Goal: Information Seeking & Learning: Learn about a topic

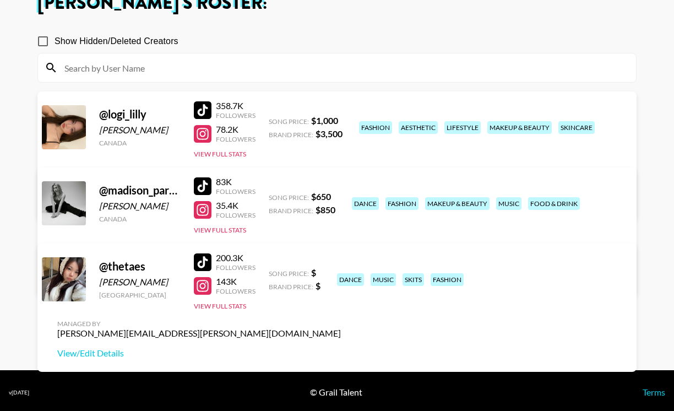
scroll to position [79, 0]
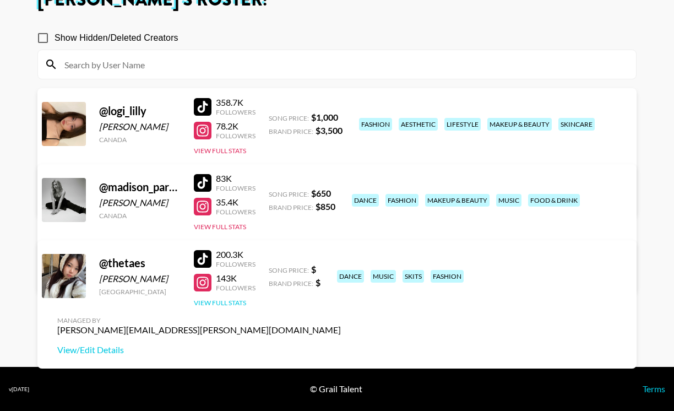
click at [208, 300] on button "View Full Stats" at bounding box center [220, 302] width 52 height 8
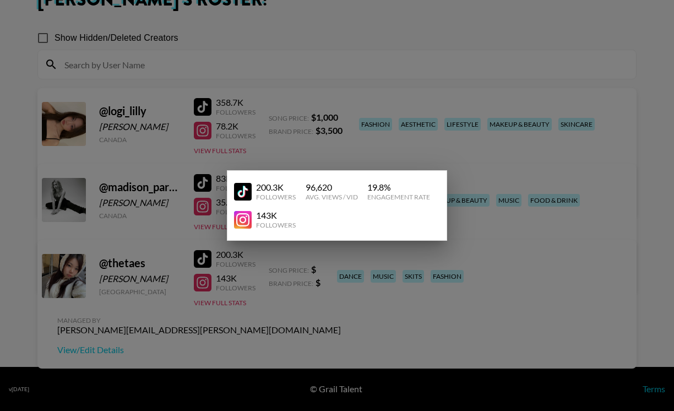
click at [233, 302] on div at bounding box center [337, 205] width 674 height 411
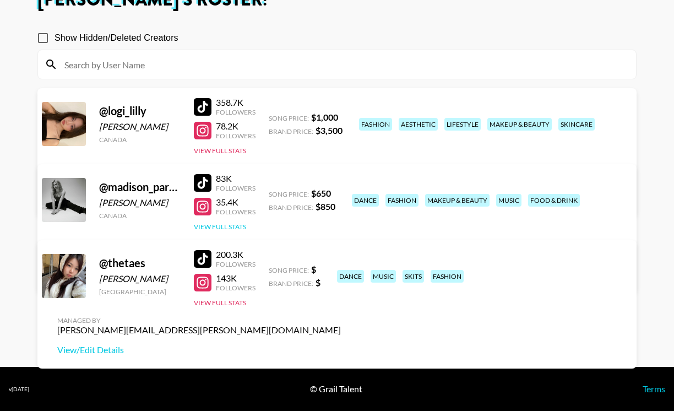
click at [229, 230] on button "View Full Stats" at bounding box center [220, 226] width 52 height 8
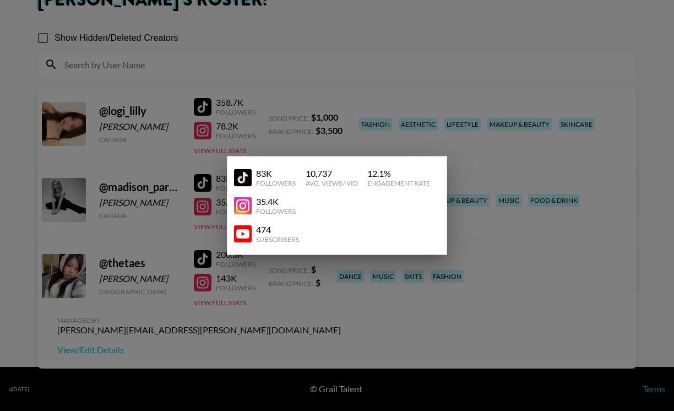
click at [220, 259] on div at bounding box center [337, 205] width 674 height 411
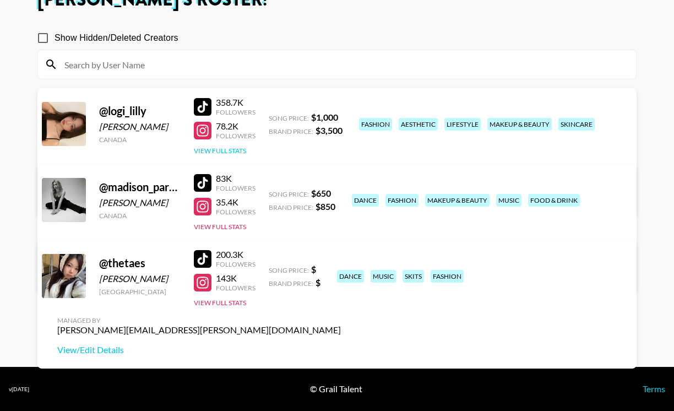
click at [224, 151] on button "View Full Stats" at bounding box center [220, 150] width 52 height 8
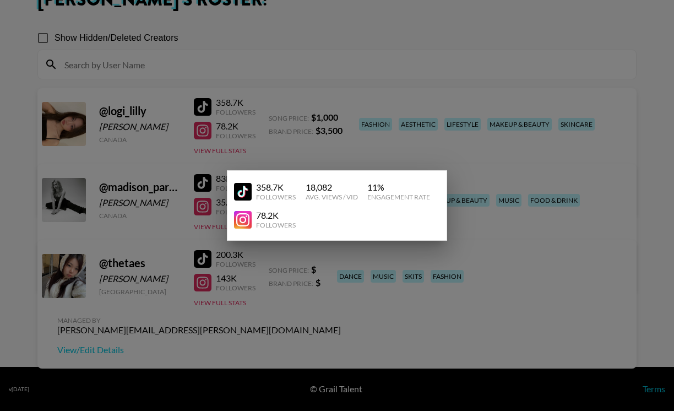
click at [212, 179] on div at bounding box center [337, 205] width 674 height 411
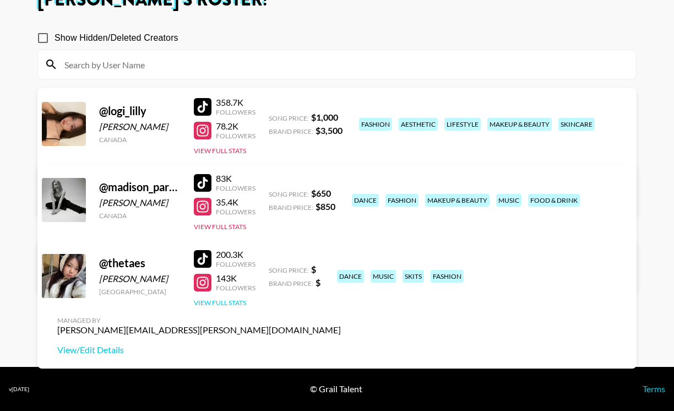
click at [229, 301] on button "View Full Stats" at bounding box center [220, 302] width 52 height 8
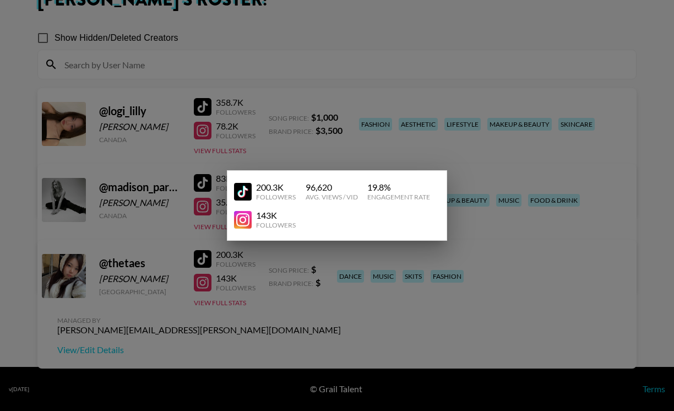
click at [249, 300] on div at bounding box center [337, 205] width 674 height 411
